Goal: Task Accomplishment & Management: Use online tool/utility

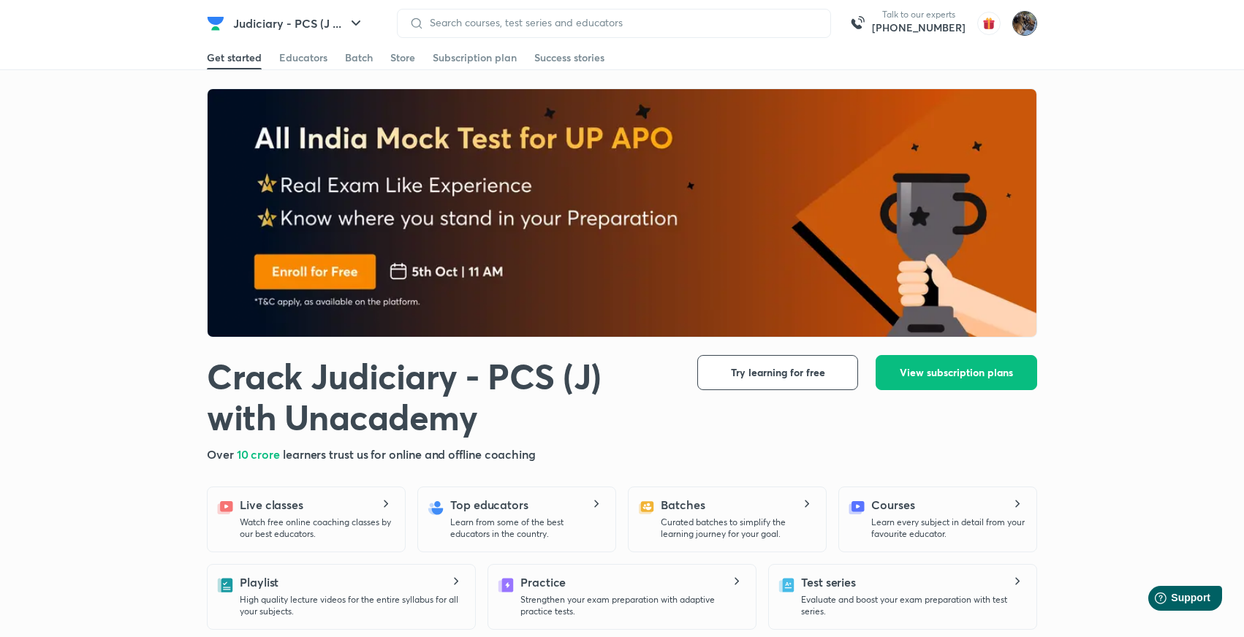
click at [1031, 23] on img at bounding box center [1024, 23] width 25 height 25
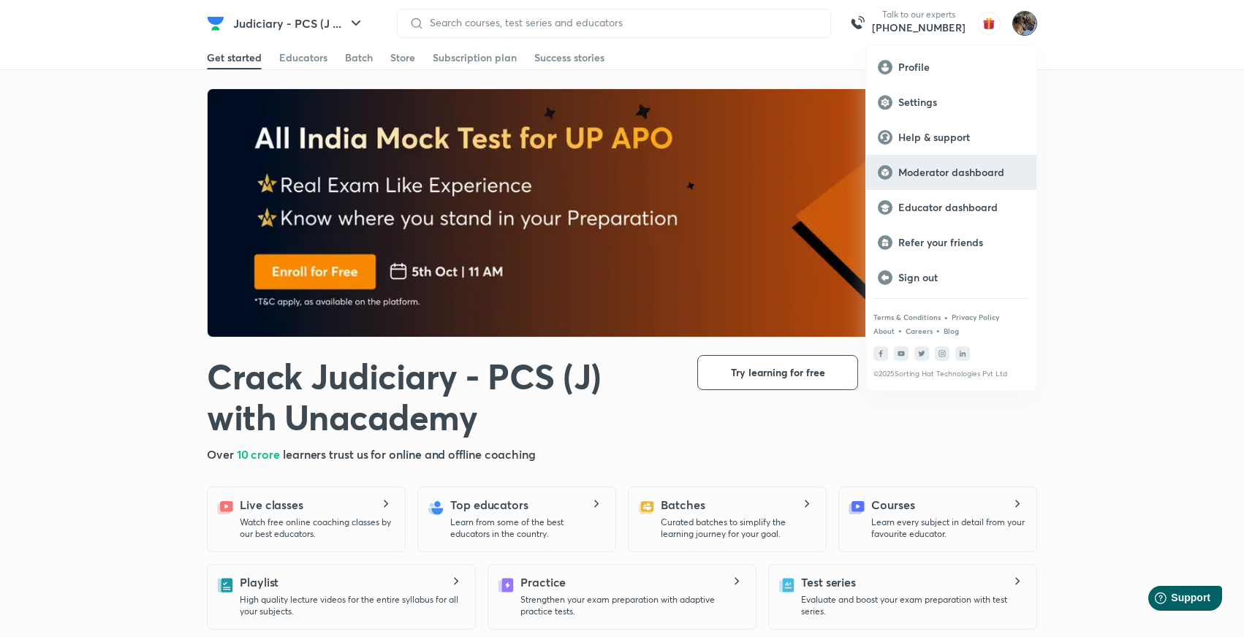
click at [931, 173] on p "Moderator dashboard" at bounding box center [961, 172] width 126 height 13
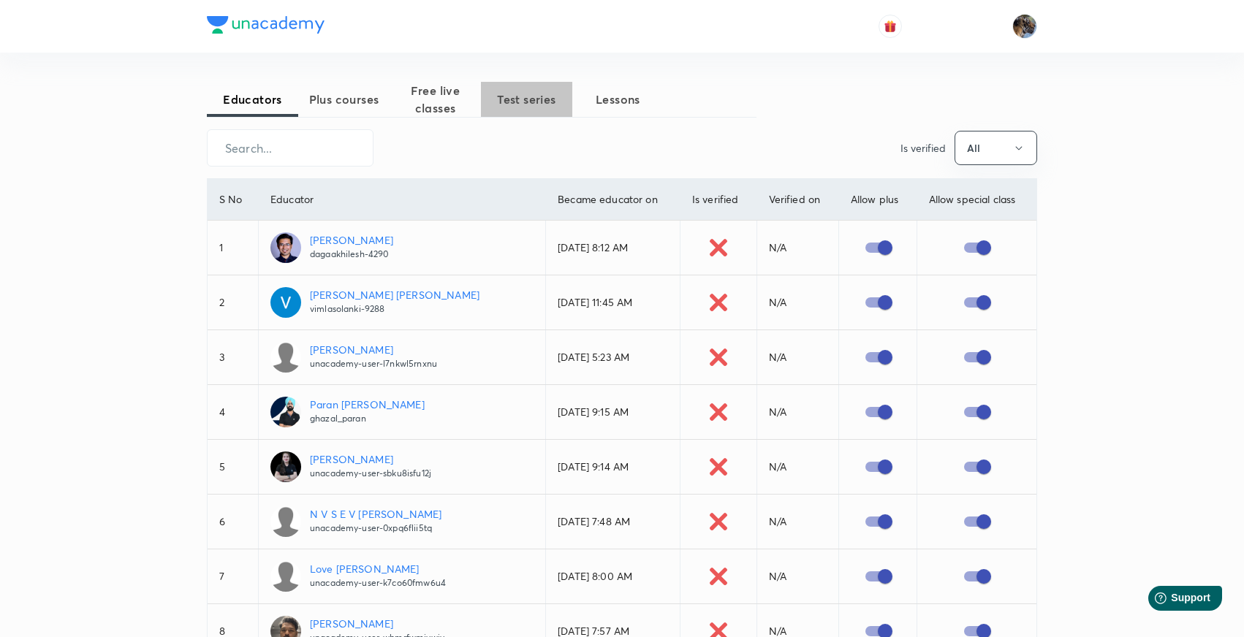
click at [521, 99] on span "Test series" at bounding box center [526, 100] width 91 height 18
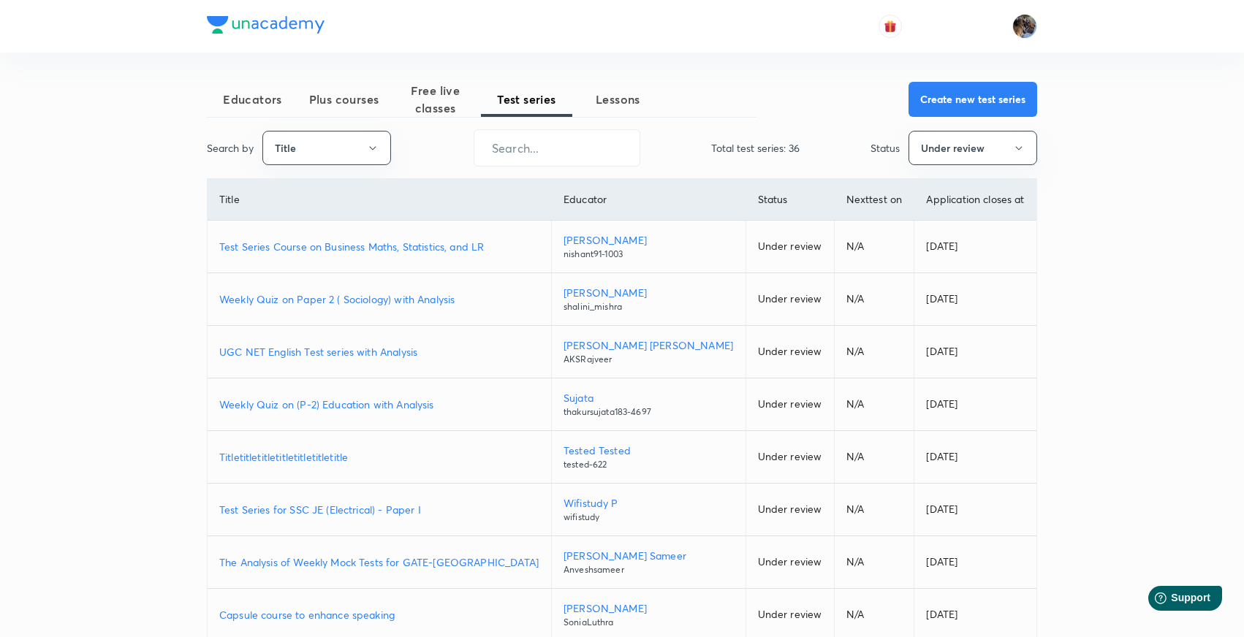
click at [326, 353] on p "UGC NET English Test series with Analysis" at bounding box center [379, 351] width 320 height 15
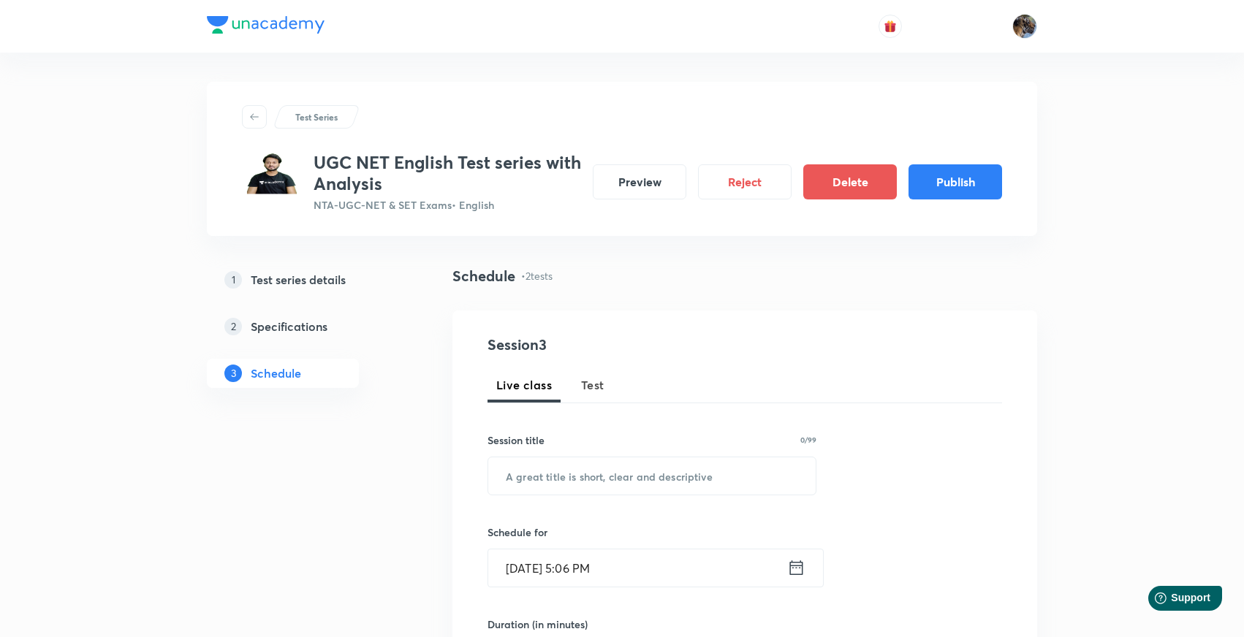
click at [1119, 320] on div "Test Series UGC NET English Test series with Analysis NTA-UGC-NET & SET Exams •…" at bounding box center [622, 636] width 1244 height 1273
